Goal: Use online tool/utility

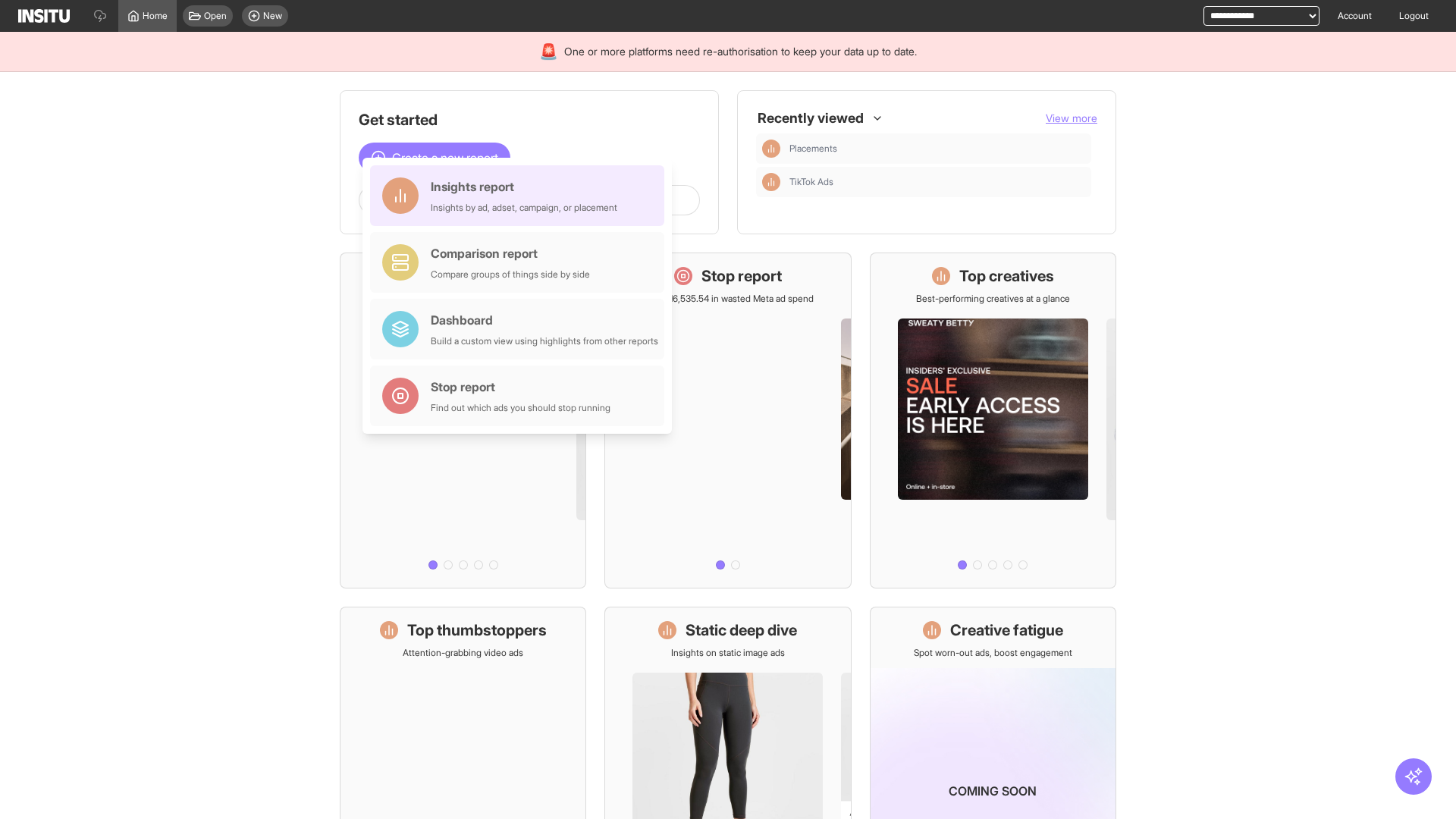
click at [521, 195] on div "Insights report Insights by ad, adset, campaign, or placement" at bounding box center [524, 196] width 187 height 36
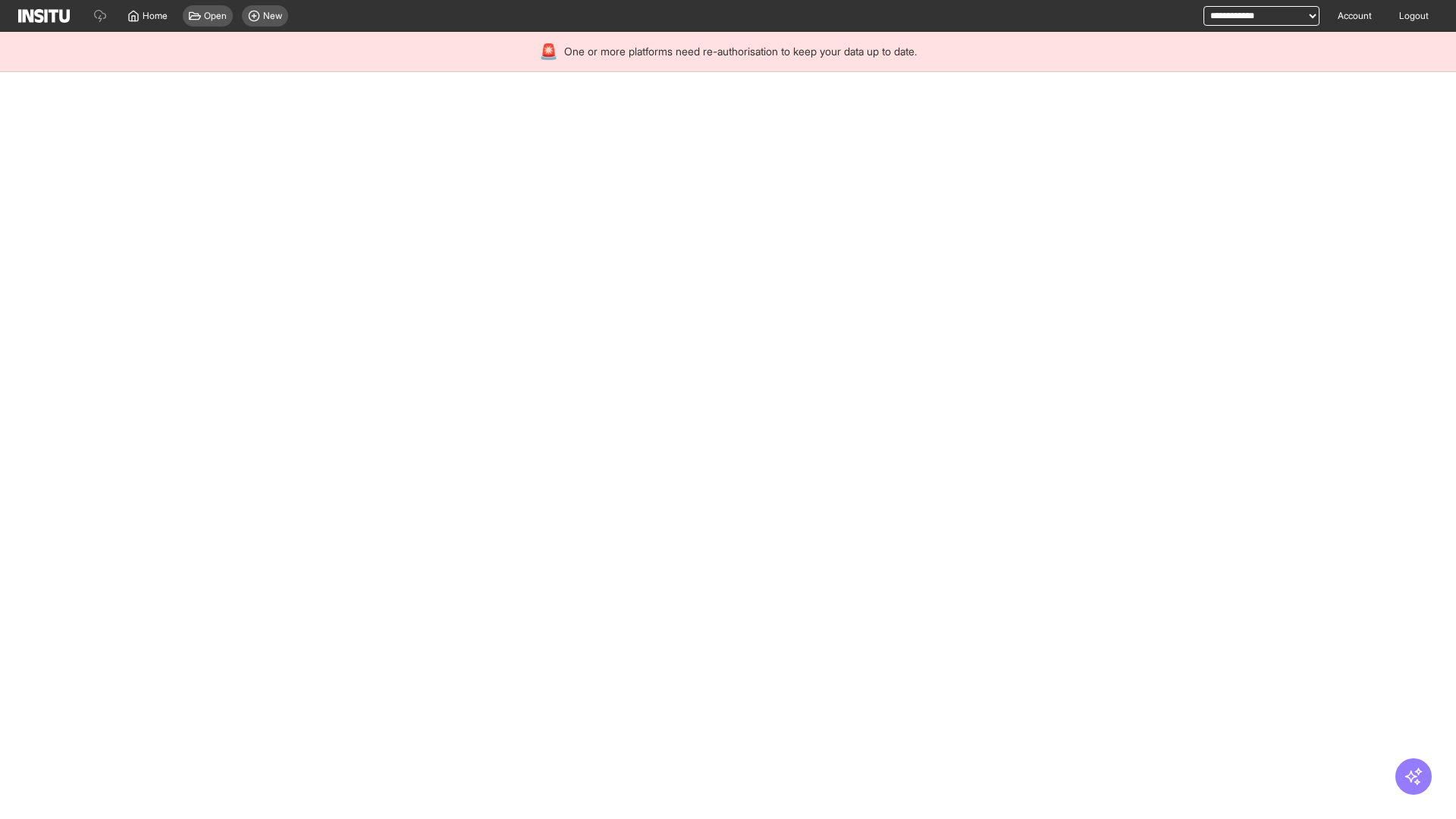
select select "**"
